Goal: Book appointment/travel/reservation

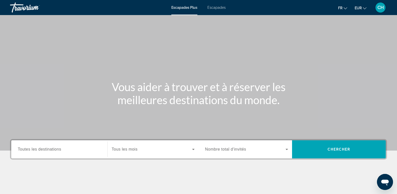
click at [61, 146] on div "Widget de recherche" at bounding box center [59, 149] width 83 height 14
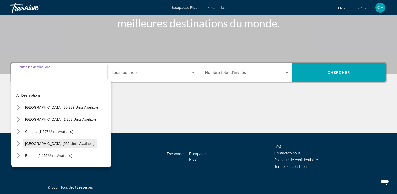
scroll to position [77, 0]
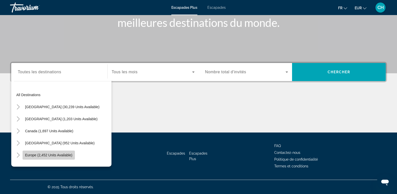
click at [45, 156] on span "Europe (2,452 units available)" at bounding box center [48, 155] width 47 height 4
type input "**********"
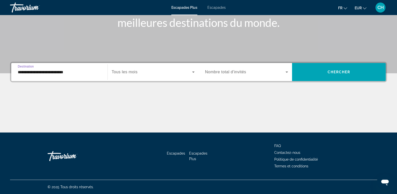
click at [144, 71] on span "Widget de recherche" at bounding box center [152, 72] width 80 height 6
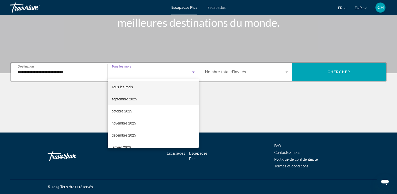
click at [126, 99] on font "septembre 2025" at bounding box center [124, 99] width 25 height 4
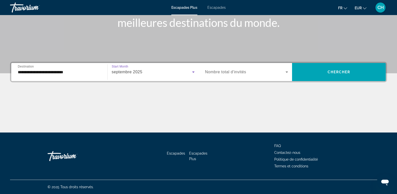
click at [226, 72] on span "Nombre total d'invités" at bounding box center [225, 72] width 41 height 4
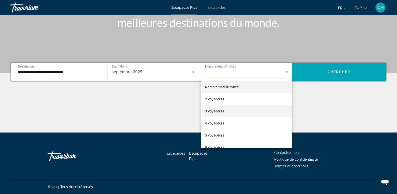
click at [210, 111] on font "3 voyageurs" at bounding box center [214, 111] width 19 height 4
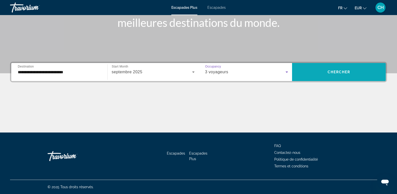
click at [312, 69] on span "Widget de recherche" at bounding box center [339, 72] width 94 height 12
